Goal: Task Accomplishment & Management: Use online tool/utility

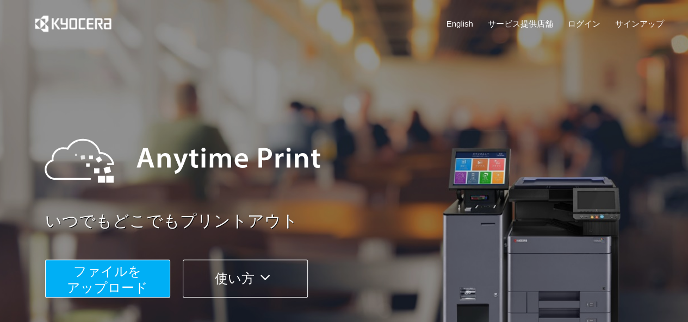
click at [101, 288] on span "ファイルを ​​アップロード" at bounding box center [107, 279] width 81 height 31
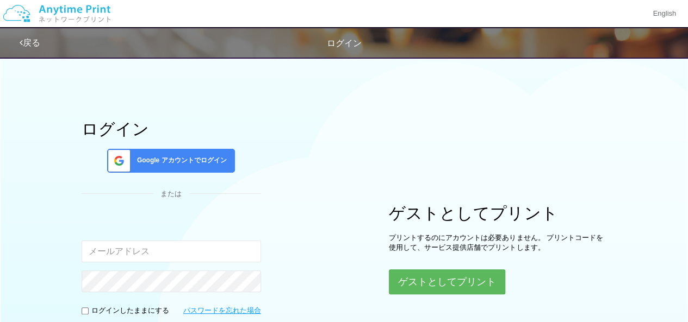
click at [466, 293] on div "ログイン Google アカウントでログイン または 入力されたメールアドレスまたはパスワードが正しくありません。 ログインしたままにする パスワードを忘れた…" at bounding box center [344, 215] width 652 height 328
click at [472, 282] on button "ゲストとしてプリント" at bounding box center [446, 282] width 115 height 24
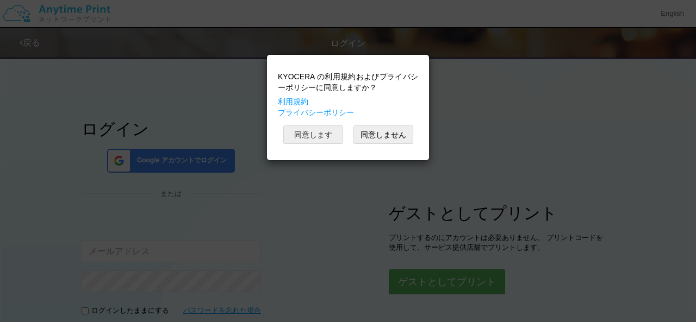
click at [327, 134] on button "同意します" at bounding box center [313, 135] width 60 height 18
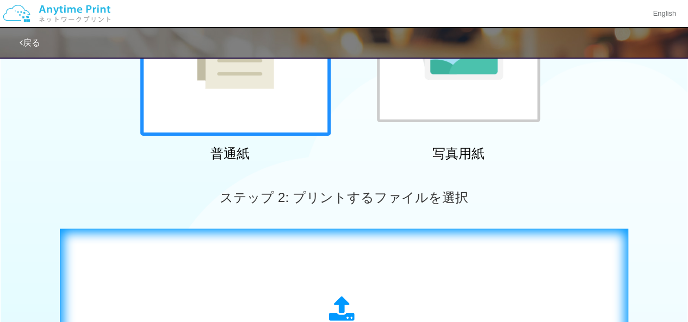
scroll to position [365, 0]
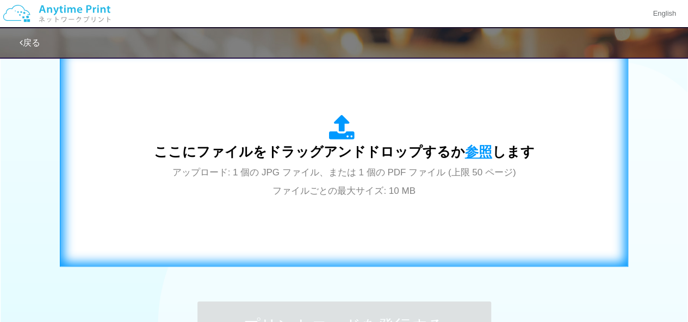
click at [470, 155] on span "参照" at bounding box center [478, 151] width 27 height 15
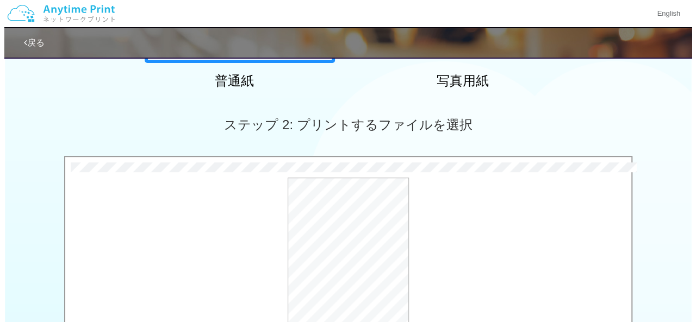
scroll to position [251, 0]
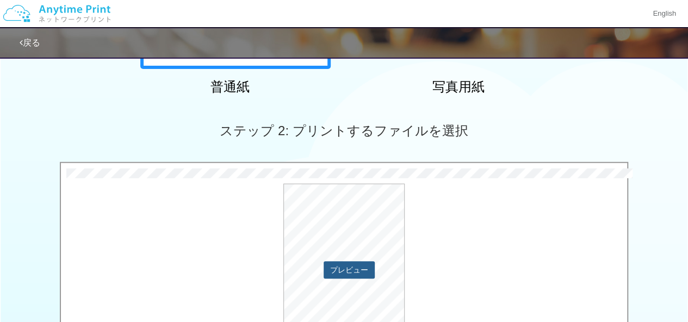
click at [345, 265] on button "プレビュー" at bounding box center [348, 269] width 51 height 17
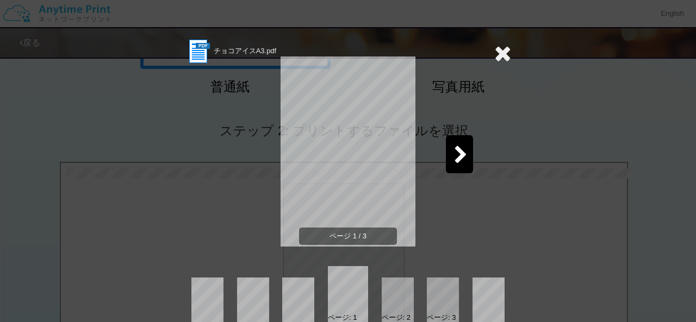
click at [457, 164] on icon at bounding box center [461, 155] width 14 height 19
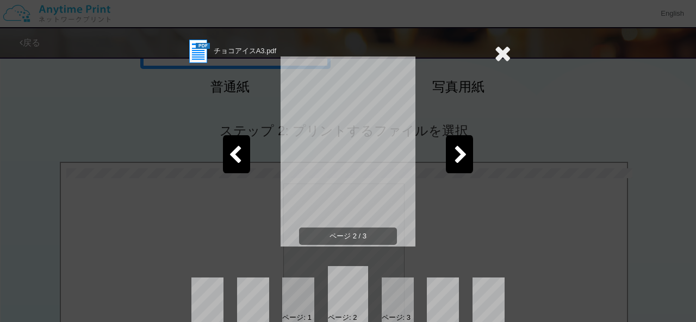
click at [457, 164] on icon at bounding box center [461, 155] width 14 height 19
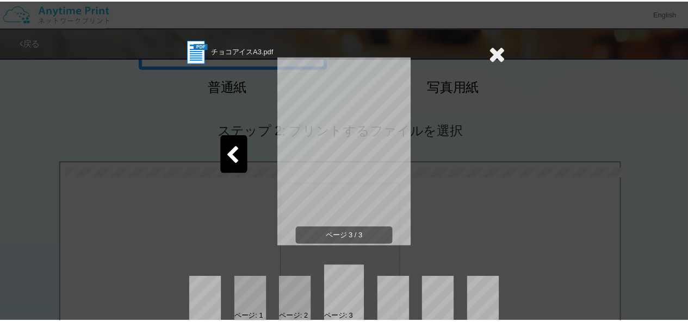
scroll to position [17, 0]
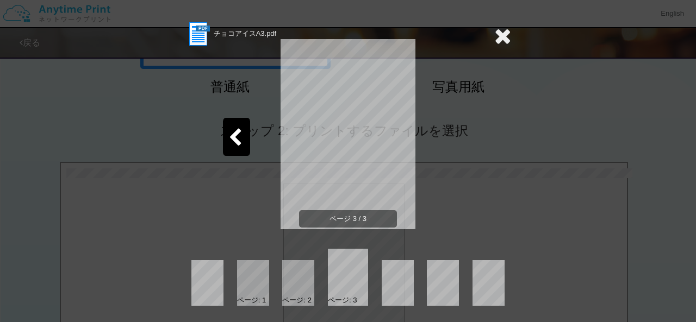
click at [498, 25] on icon at bounding box center [502, 36] width 17 height 22
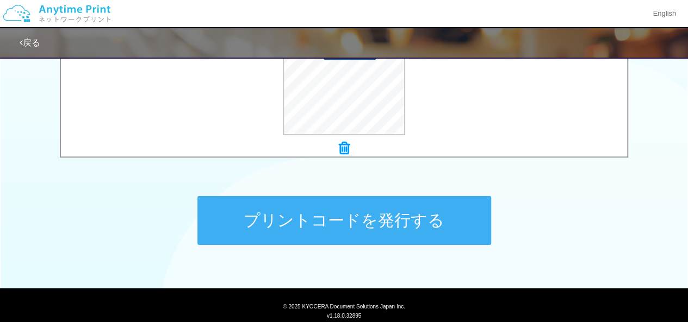
scroll to position [504, 0]
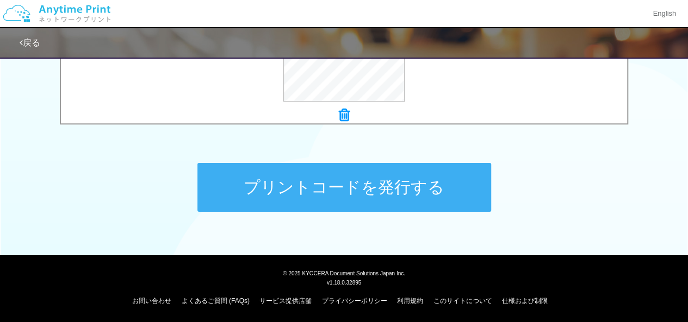
click at [395, 197] on button "プリントコードを発行する" at bounding box center [344, 187] width 294 height 49
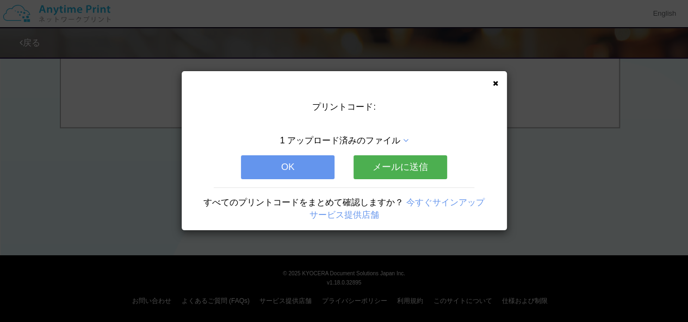
scroll to position [0, 0]
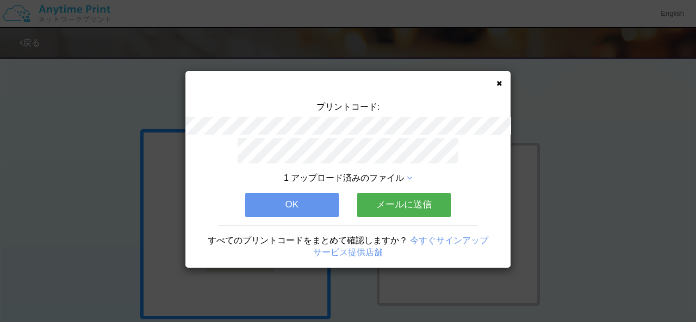
click at [419, 196] on button "メールに送信" at bounding box center [403, 205] width 93 height 24
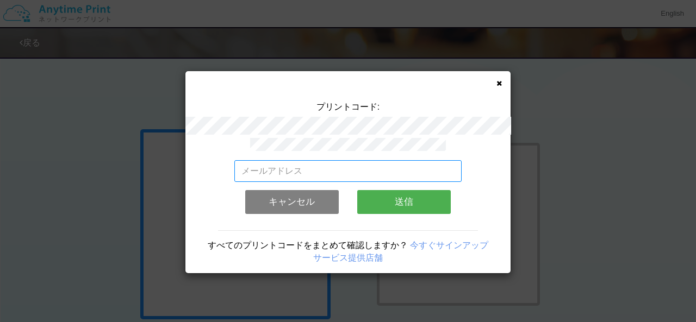
click at [399, 169] on input "email" at bounding box center [348, 171] width 228 height 22
type input "[EMAIL_ADDRESS][DOMAIN_NAME]"
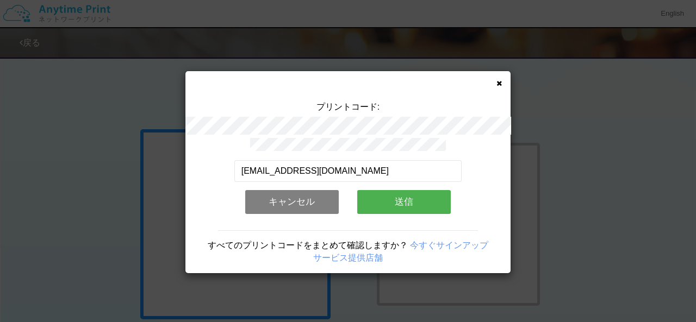
click at [389, 191] on button "送信" at bounding box center [403, 202] width 93 height 24
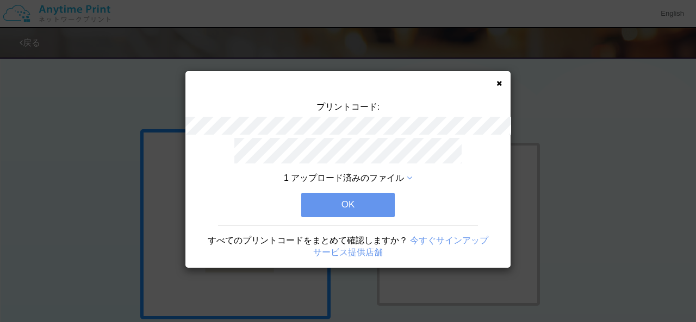
click at [389, 193] on button "OK" at bounding box center [347, 205] width 93 height 24
